Goal: Task Accomplishment & Management: Manage account settings

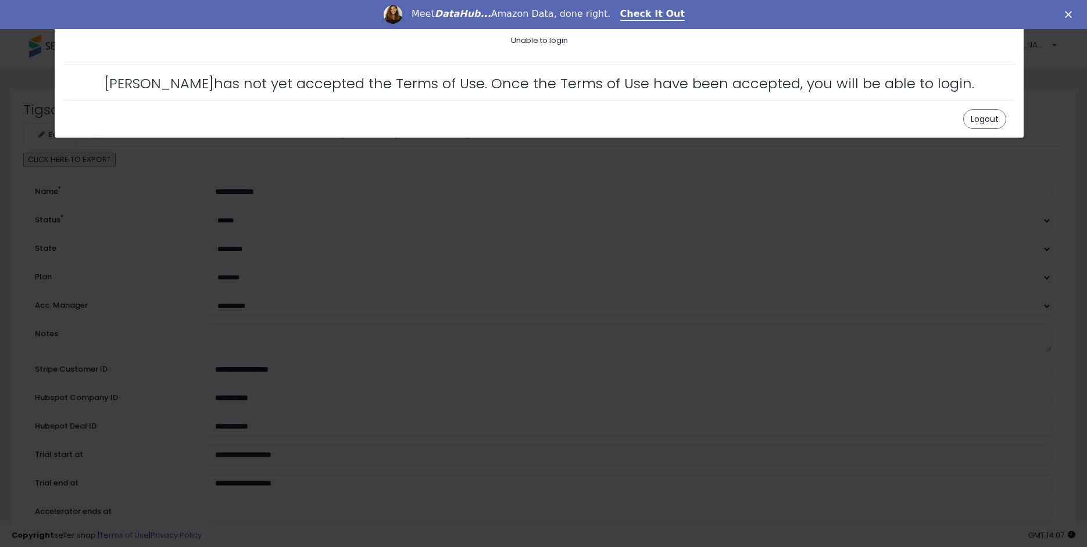
click at [1046, 104] on div "Unable to login Retrieving listings data.. [PERSON_NAME] has not yet accepted t…" at bounding box center [543, 273] width 1087 height 547
click at [1064, 23] on div "Meet DataHub... Amazon Data, done right. Check It Out" at bounding box center [543, 15] width 1087 height 20
click at [1068, 18] on icon "Close" at bounding box center [1068, 14] width 7 height 7
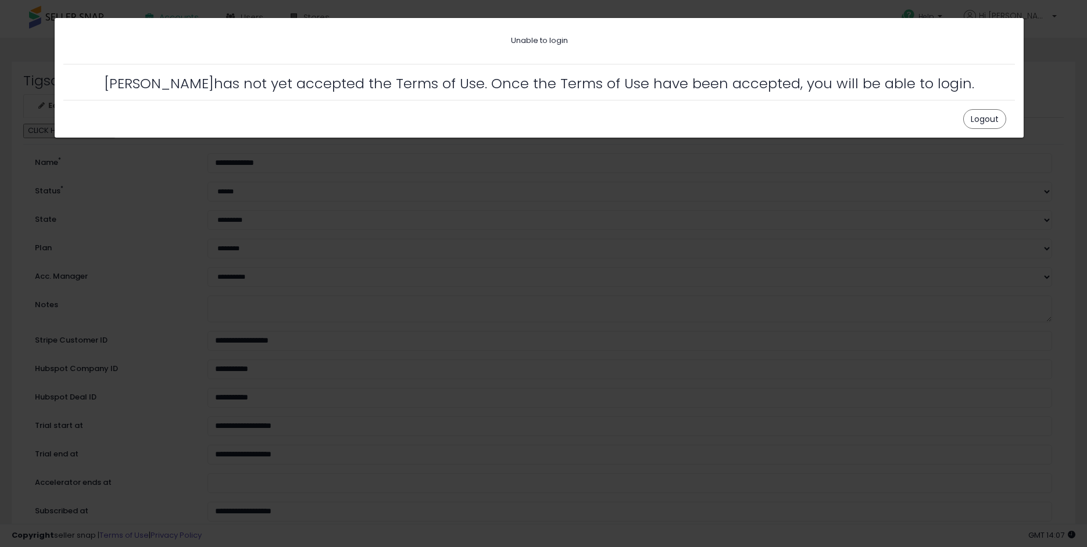
click at [1062, 87] on div "Unable to login Retrieving listings data.. [PERSON_NAME] has not yet accepted t…" at bounding box center [543, 273] width 1087 height 547
click at [542, 42] on div "Unable to login" at bounding box center [539, 40] width 934 height 11
click at [617, 14] on div "Unable to login Retrieving listings data.. [PERSON_NAME] has not yet accepted t…" at bounding box center [543, 273] width 1087 height 547
click at [980, 114] on button "Logout" at bounding box center [984, 119] width 43 height 20
